Goal: Task Accomplishment & Management: Manage account settings

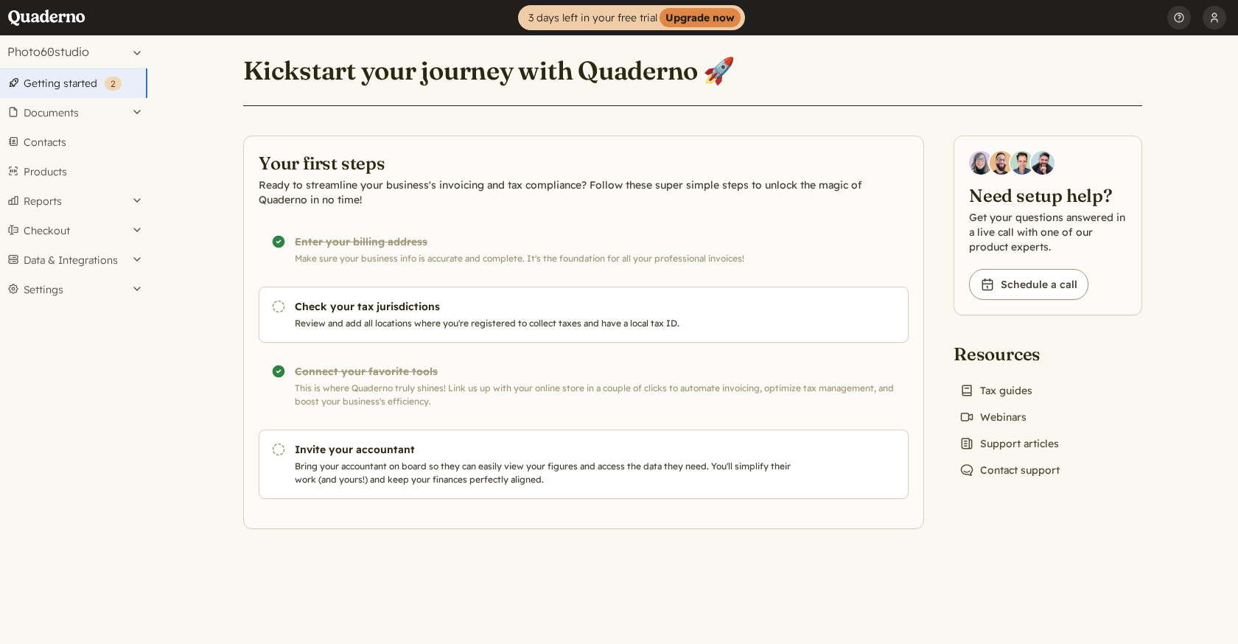
click at [211, 340] on main "Kickstart your journey with Quaderno 🚀 Your first steps Ready to streamline you…" at bounding box center [692, 339] width 1090 height 608
click at [124, 287] on button "Settings" at bounding box center [73, 289] width 147 height 29
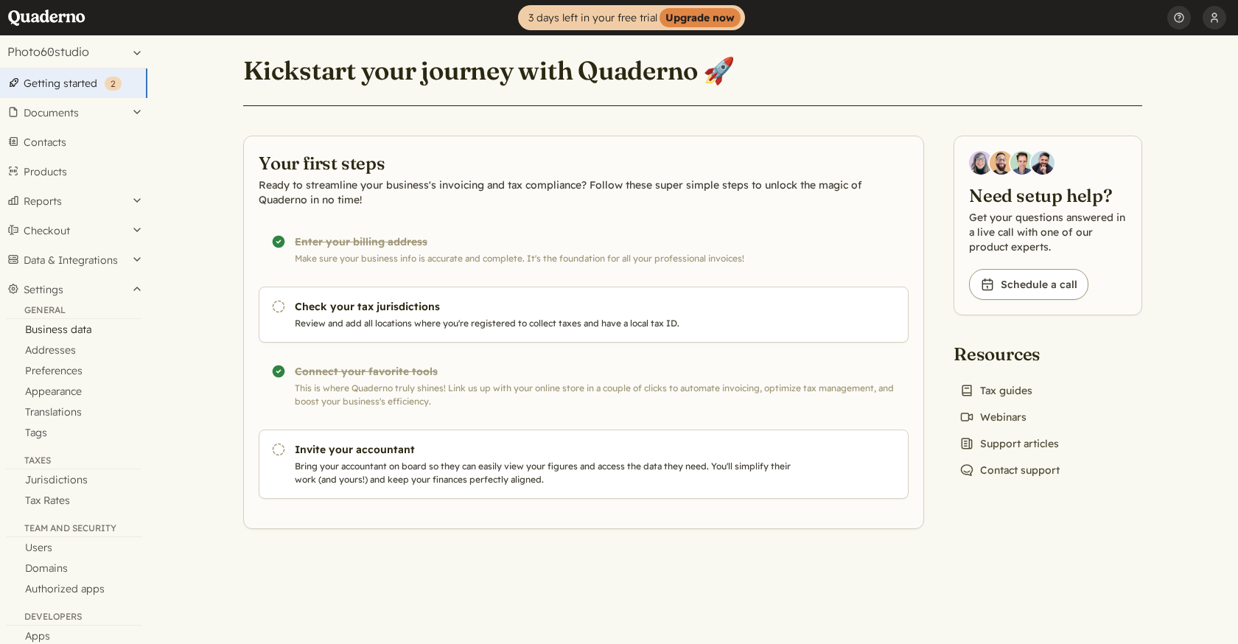
click at [87, 328] on link "Business data" at bounding box center [73, 329] width 147 height 21
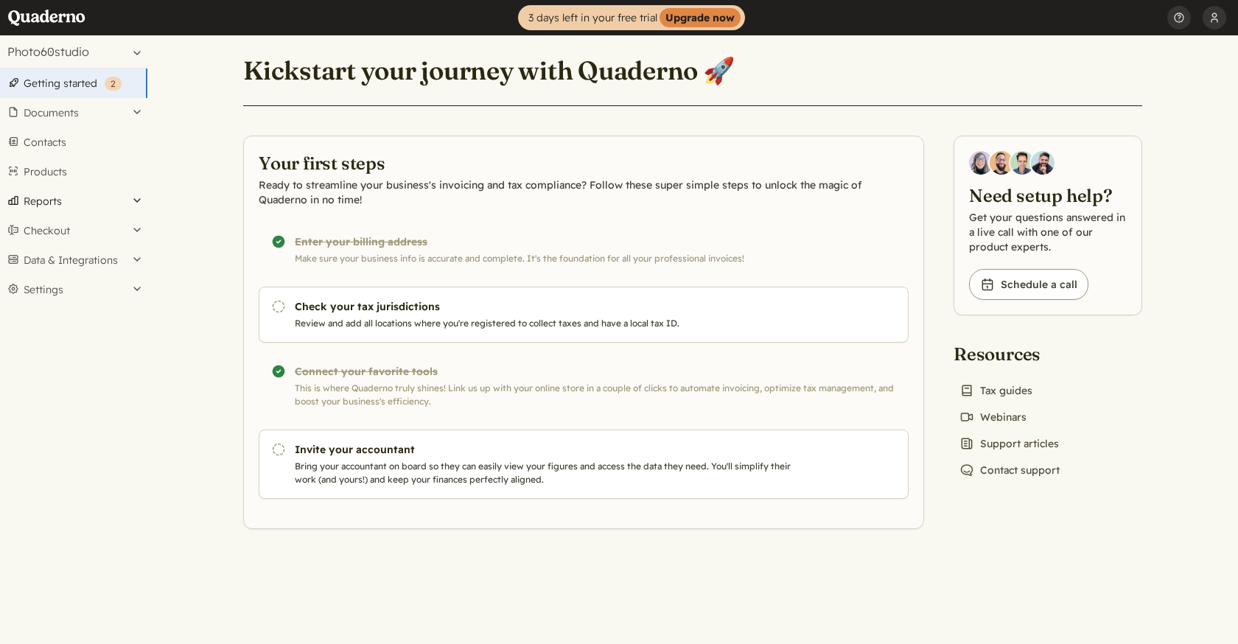
click at [136, 195] on button "Reports" at bounding box center [73, 200] width 147 height 29
